Goal: Find specific page/section: Find specific page/section

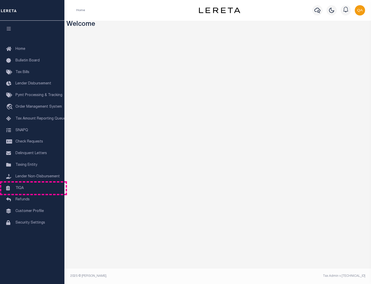
click at [32, 188] on link "TIQA" at bounding box center [32, 188] width 64 height 12
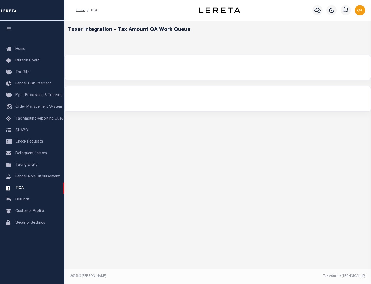
select select "200"
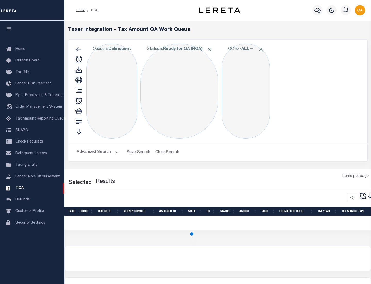
select select "200"
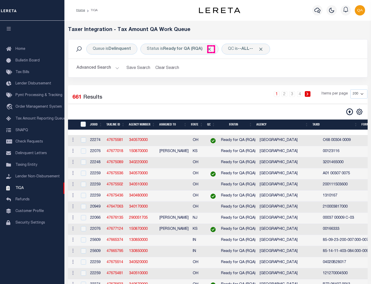
click at [211, 49] on span "Click to Remove" at bounding box center [209, 48] width 5 height 5
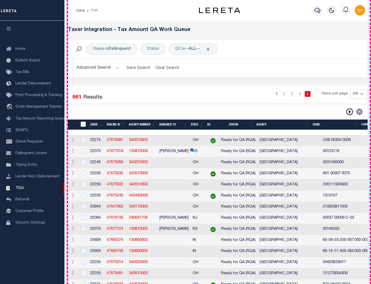
scroll to position [1102, 0]
